Goal: Task Accomplishment & Management: Manage account settings

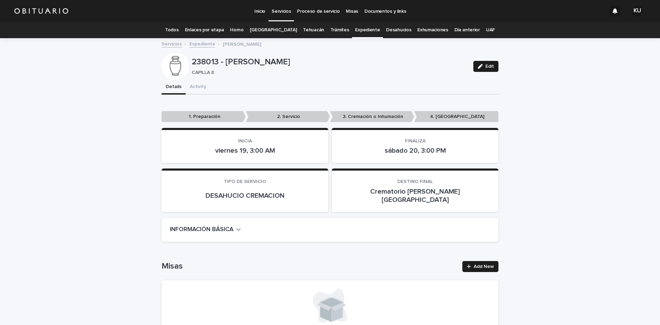
click at [280, 11] on p "Servicios" at bounding box center [280, 7] width 19 height 14
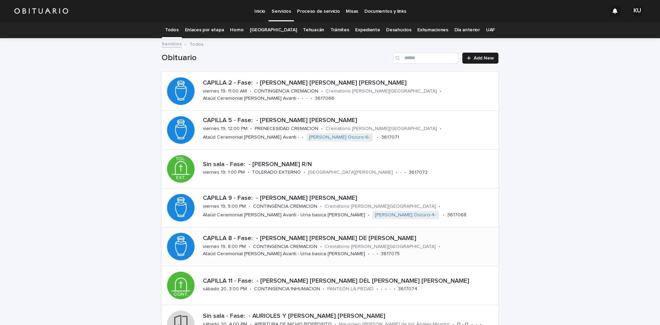
click at [381, 252] on p "3617075" at bounding box center [390, 254] width 19 height 6
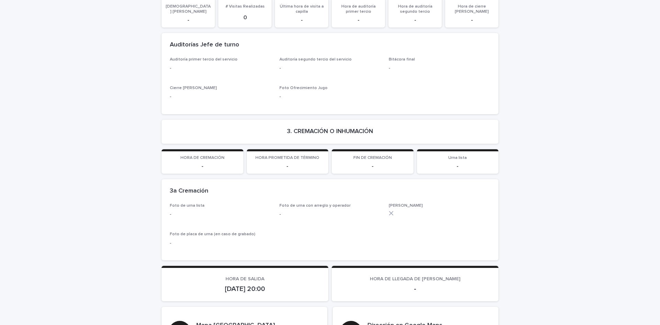
scroll to position [1339, 0]
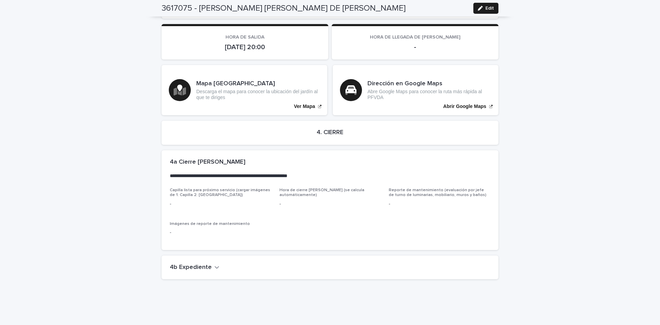
click at [214, 264] on icon "button" at bounding box center [216, 267] width 5 height 6
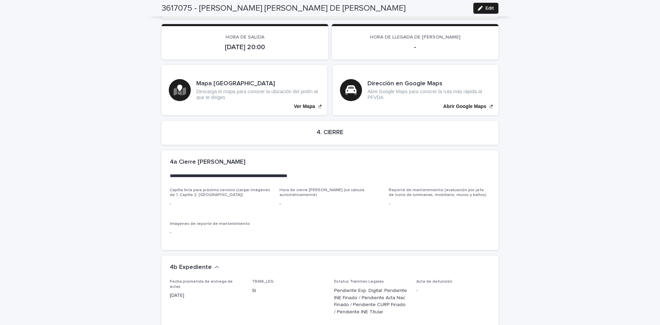
scroll to position [1537, 0]
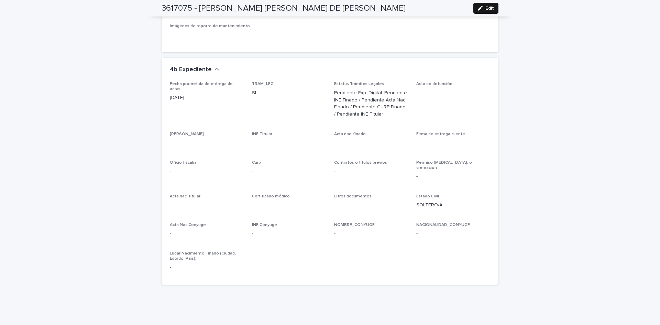
click at [494, 5] on button "Edit" at bounding box center [485, 8] width 25 height 11
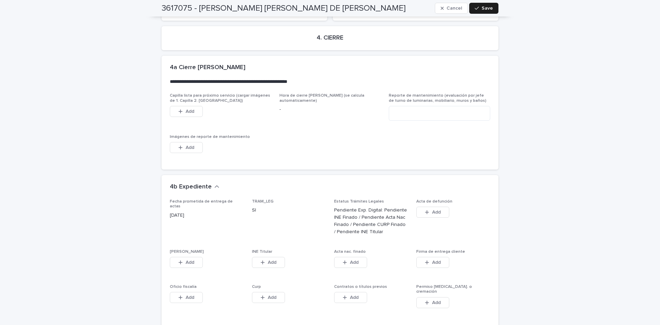
scroll to position [1684, 0]
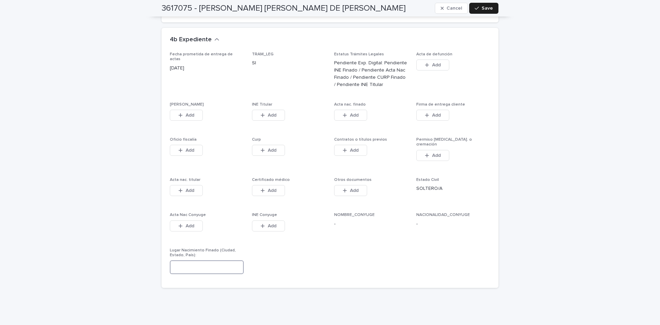
click at [216, 260] on input at bounding box center [207, 267] width 74 height 14
type input "******"
click at [481, 6] on span "Save" at bounding box center [486, 8] width 11 height 5
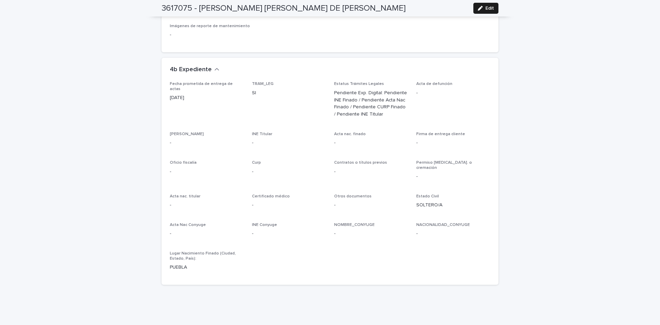
scroll to position [0, 0]
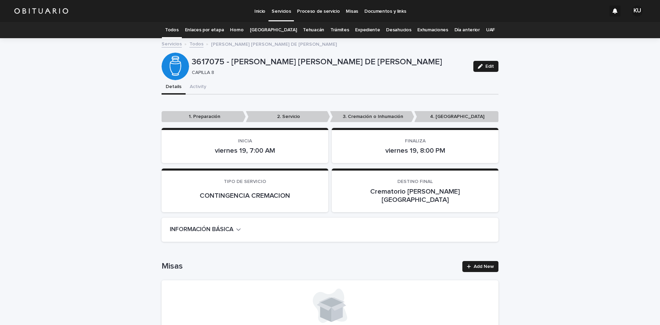
click at [330, 30] on link "Trámites" at bounding box center [339, 30] width 19 height 16
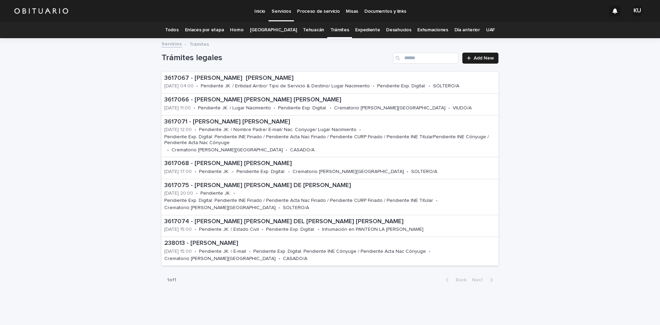
click at [278, 7] on p "Servicios" at bounding box center [280, 7] width 19 height 14
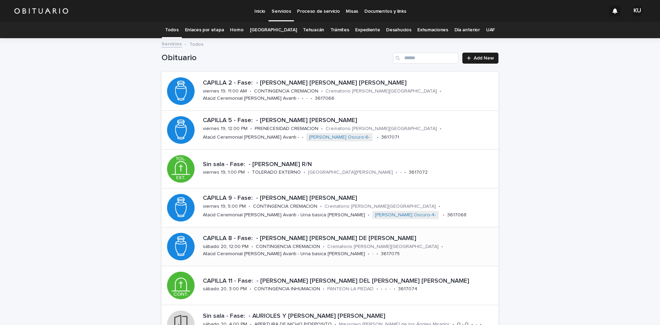
click at [356, 248] on p "Crematorio [PERSON_NAME][GEOGRAPHIC_DATA]" at bounding box center [382, 247] width 111 height 6
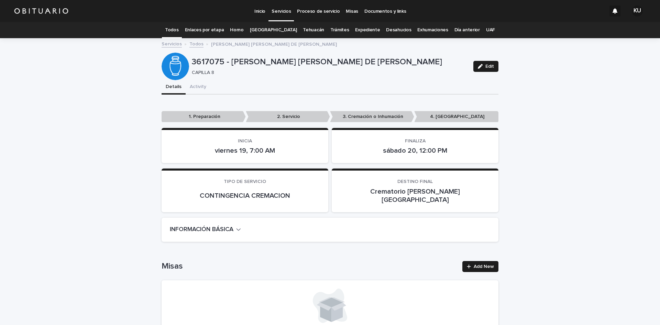
scroll to position [1393, 0]
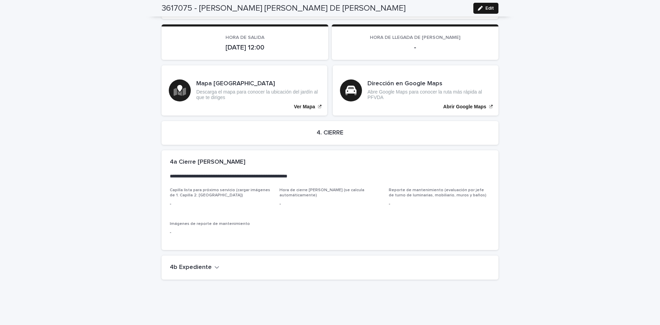
click at [479, 5] on button "Edit" at bounding box center [485, 8] width 25 height 11
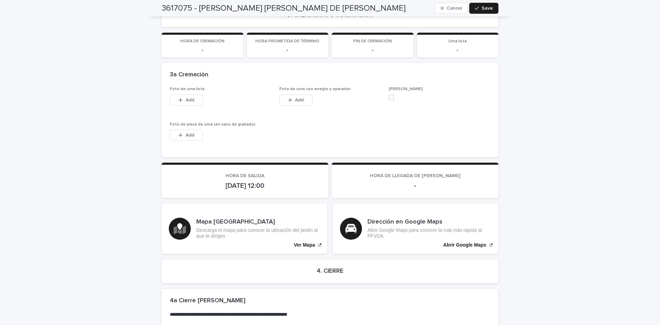
scroll to position [1538, 0]
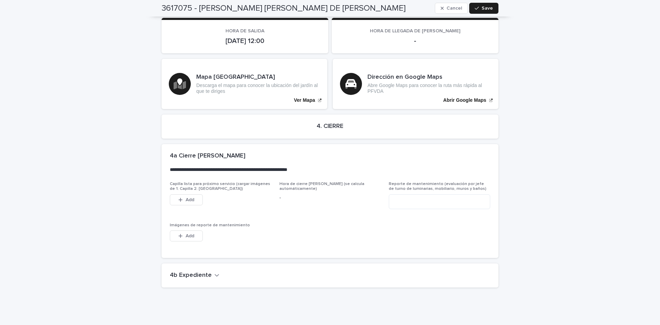
click at [188, 271] on h2 "4b Expediente" at bounding box center [191, 275] width 42 height 8
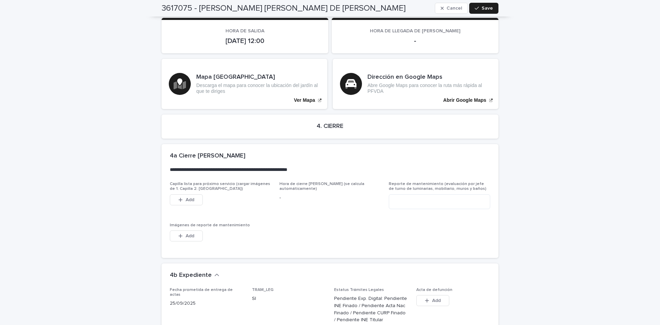
scroll to position [1769, 0]
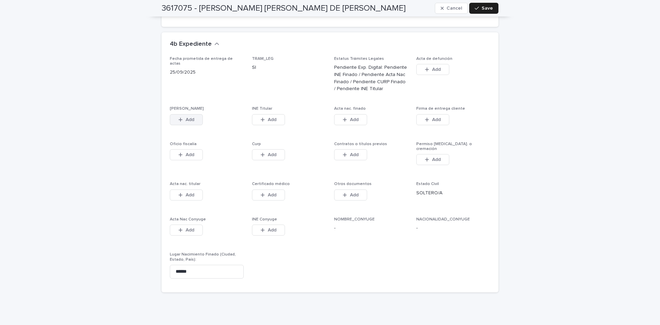
click at [186, 117] on span "Add" at bounding box center [190, 119] width 9 height 5
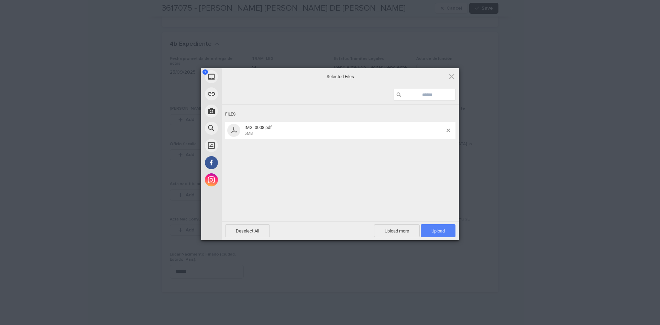
click at [437, 225] on span "Upload 1" at bounding box center [438, 230] width 35 height 13
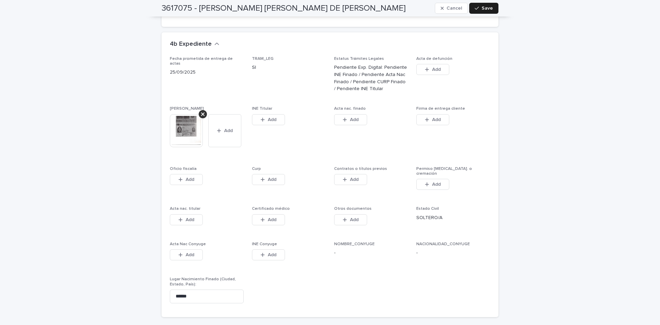
click at [271, 114] on div "Add" at bounding box center [268, 121] width 33 height 14
click at [271, 114] on button "Add" at bounding box center [268, 119] width 33 height 11
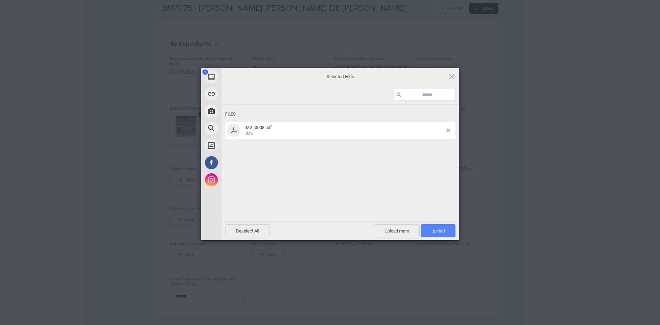
click at [448, 231] on span "Upload 1" at bounding box center [438, 230] width 35 height 13
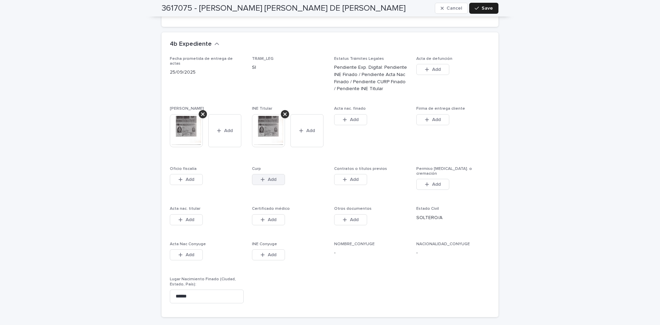
click at [268, 177] on span "Add" at bounding box center [272, 179] width 9 height 5
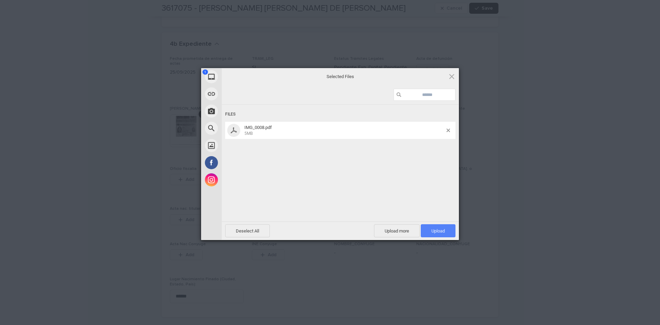
click at [431, 229] on span "Upload 1" at bounding box center [437, 230] width 13 height 5
click at [542, 217] on div "My Device Link (URL) Take Photo Web Search Unsplash Facebook Instagram Uploaded…" at bounding box center [330, 162] width 660 height 325
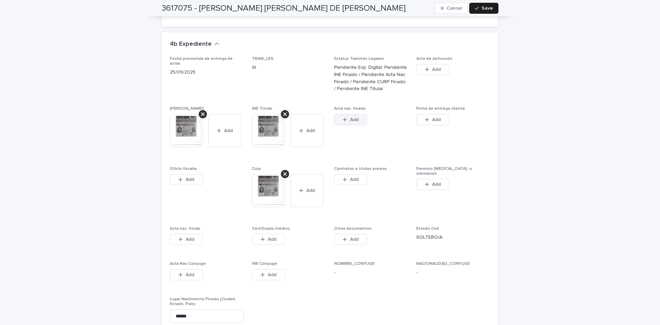
click at [357, 114] on button "Add" at bounding box center [350, 119] width 33 height 11
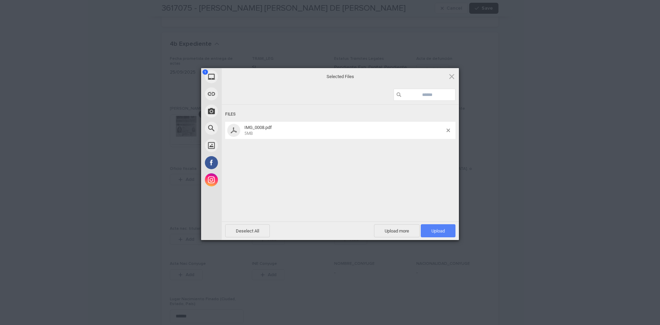
click at [442, 230] on span "Upload 1" at bounding box center [437, 230] width 13 height 5
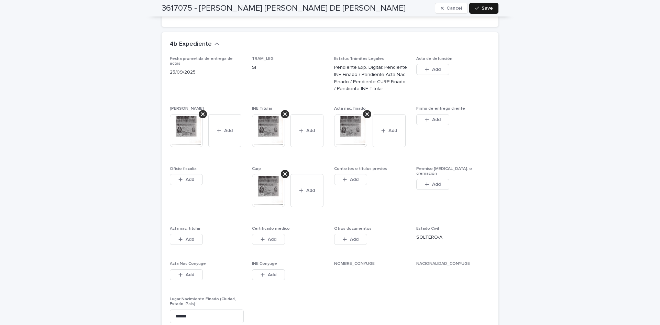
click at [489, 13] on button "Save" at bounding box center [483, 8] width 29 height 11
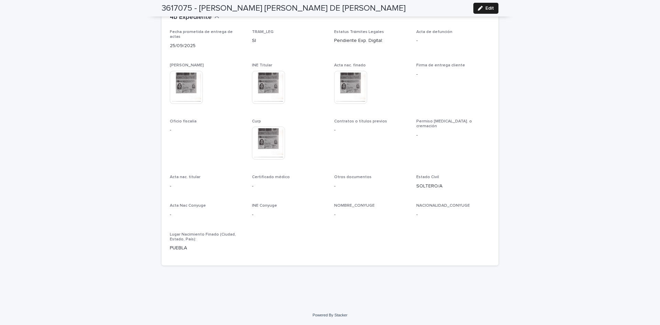
scroll to position [1624, 0]
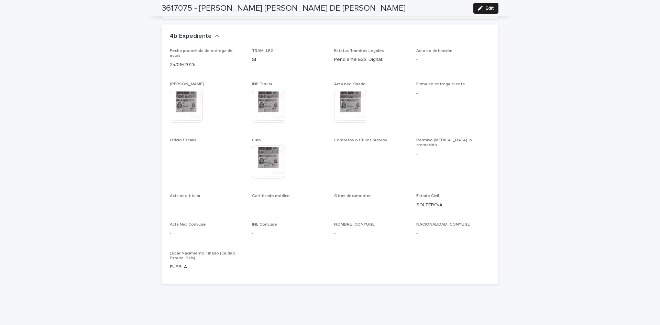
drag, startPoint x: 510, startPoint y: 156, endPoint x: 551, endPoint y: 3, distance: 158.2
click at [489, 8] on span "Edit" at bounding box center [489, 8] width 9 height 5
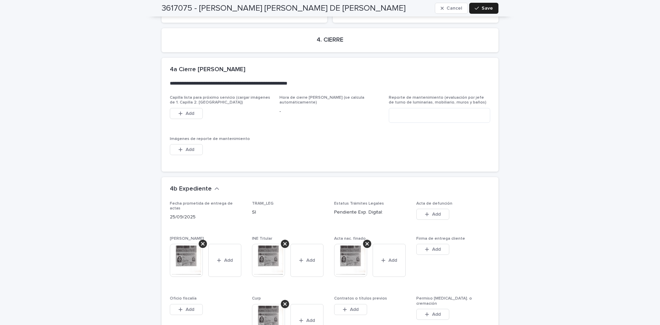
scroll to position [1803, 0]
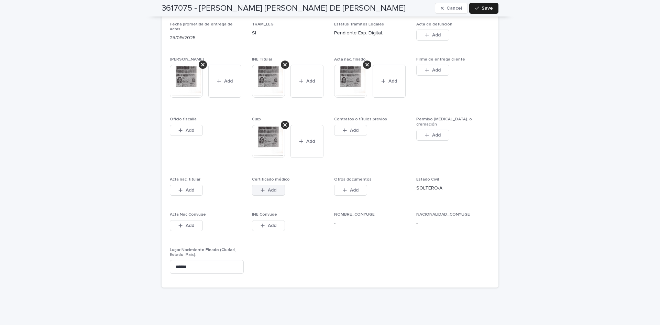
click at [274, 185] on button "Add" at bounding box center [268, 190] width 33 height 11
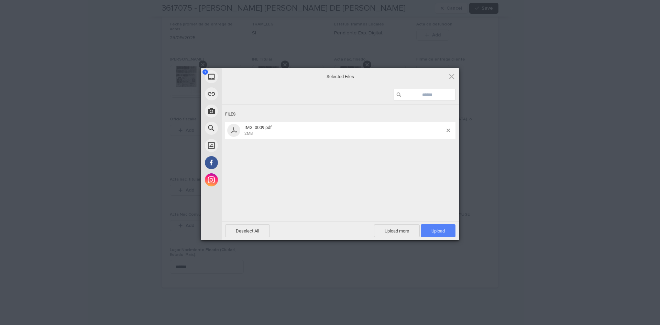
click at [445, 234] on span "Upload 1" at bounding box center [438, 230] width 35 height 13
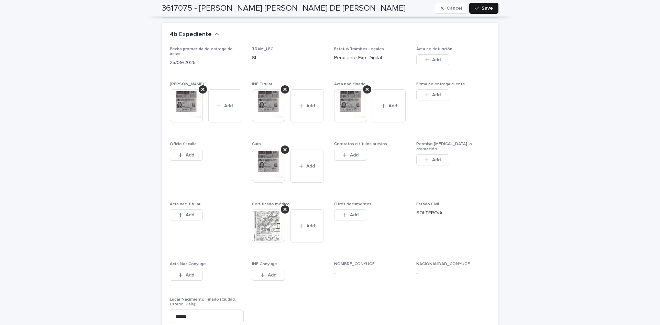
click at [490, 8] on span "Save" at bounding box center [486, 8] width 11 height 5
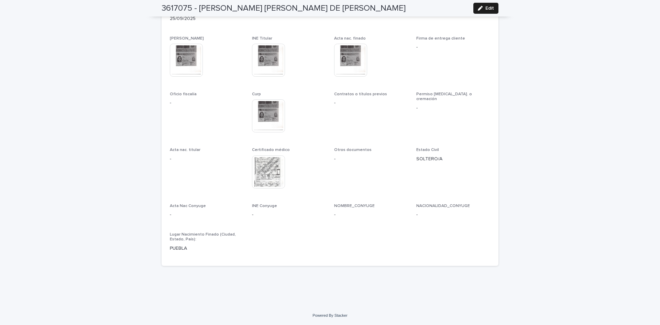
scroll to position [1678, 0]
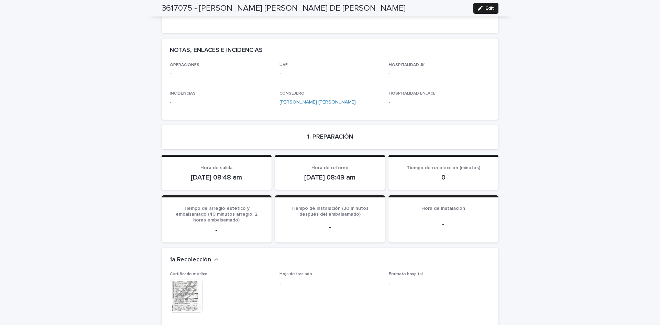
scroll to position [0, 0]
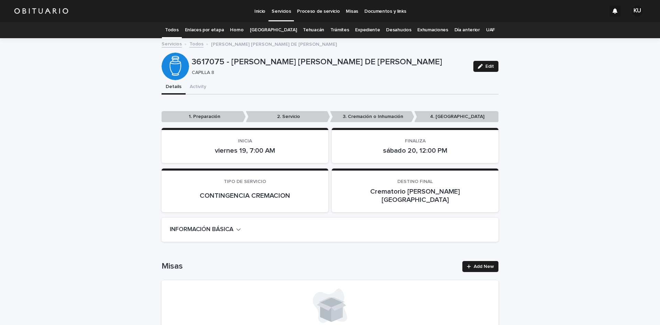
click at [289, 14] on p "Servicios" at bounding box center [280, 7] width 19 height 14
